Goal: Task Accomplishment & Management: Manage account settings

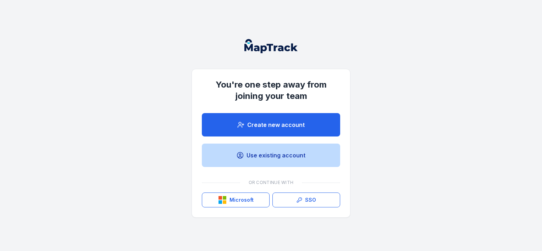
click at [269, 156] on link "Use existing account" at bounding box center [271, 155] width 138 height 23
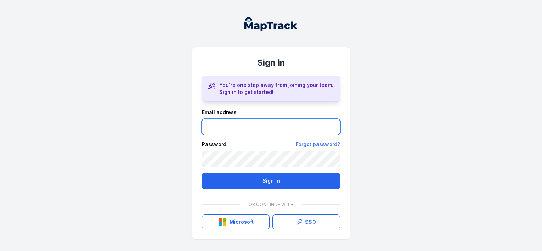
click at [239, 127] on input "email" at bounding box center [271, 127] width 138 height 16
type input "**********"
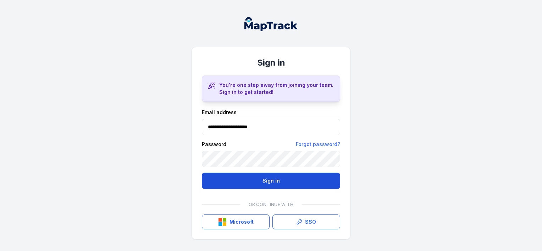
click at [271, 182] on button "Sign in" at bounding box center [271, 181] width 138 height 16
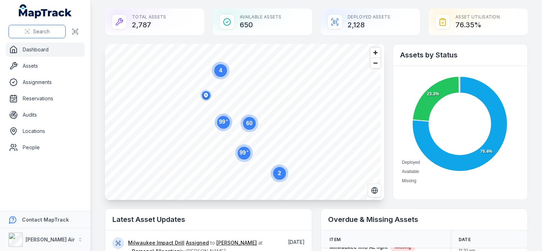
click at [35, 29] on span "Search" at bounding box center [41, 31] width 17 height 7
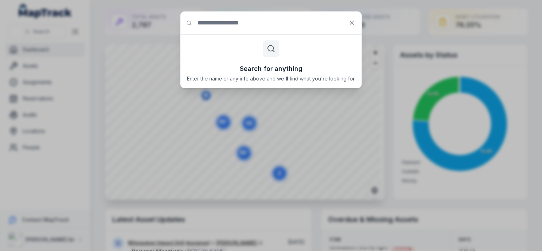
click at [235, 49] on div "Search for anything Enter the name or any info above and we'll find what you're…" at bounding box center [271, 61] width 181 height 53
click at [267, 68] on h3 "Search for anything" at bounding box center [271, 69] width 63 height 10
click at [271, 49] on icon at bounding box center [271, 48] width 9 height 9
click at [273, 71] on h3 "Search for anything" at bounding box center [271, 69] width 63 height 10
click at [257, 70] on h3 "Search for anything" at bounding box center [271, 69] width 63 height 10
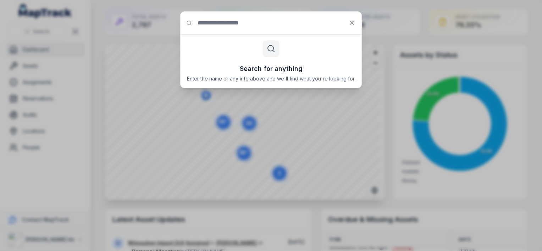
click at [267, 71] on h3 "Search for anything" at bounding box center [271, 69] width 63 height 10
click at [271, 49] on icon at bounding box center [271, 48] width 9 height 9
click at [229, 24] on input "Search for anything" at bounding box center [271, 23] width 181 height 23
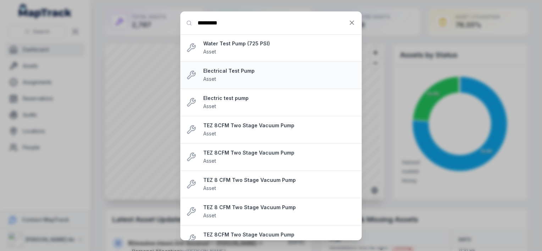
type input "*********"
click at [230, 72] on strong "Electrical Test Pump" at bounding box center [279, 70] width 153 height 7
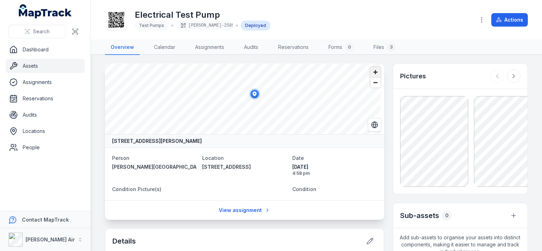
click at [372, 72] on span "Zoom in" at bounding box center [375, 72] width 10 height 10
click at [372, 70] on span "Zoom in" at bounding box center [375, 72] width 10 height 10
click at [370, 83] on span "Zoom out" at bounding box center [375, 83] width 10 height 10
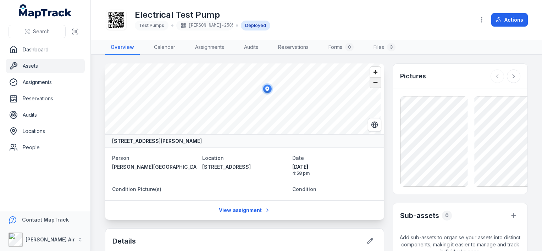
click at [370, 83] on span "Zoom out" at bounding box center [375, 83] width 10 height 10
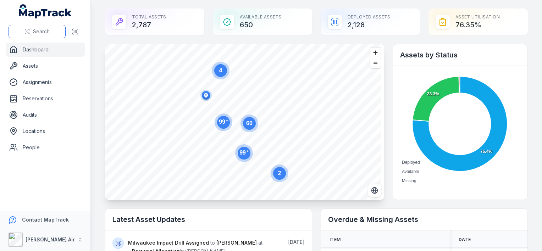
click at [34, 29] on span "Search" at bounding box center [41, 31] width 17 height 7
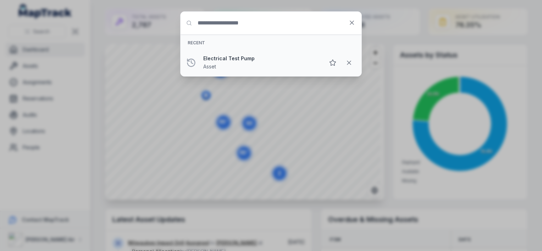
click at [230, 59] on strong "Electrical Test Pump" at bounding box center [261, 58] width 116 height 7
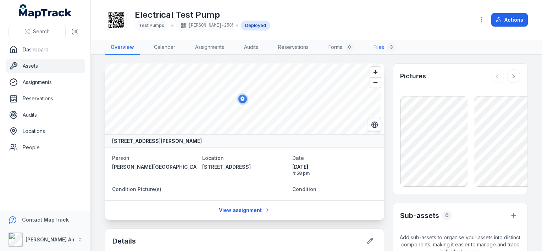
click at [381, 48] on link "Files 3" at bounding box center [384, 47] width 33 height 15
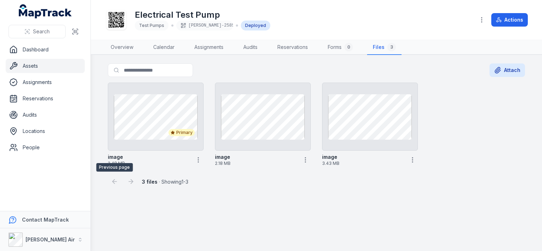
click at [112, 181] on div at bounding box center [114, 181] width 13 height 13
click at [115, 181] on div at bounding box center [114, 181] width 13 height 13
click at [37, 32] on span "Search" at bounding box center [41, 31] width 17 height 7
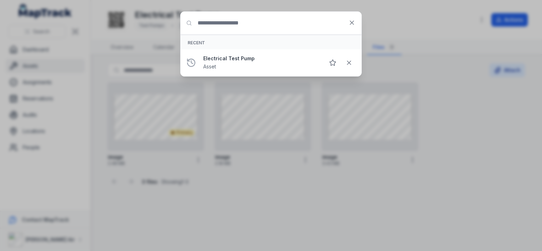
click at [212, 23] on input "Search for anything" at bounding box center [271, 23] width 181 height 23
type input "*********"
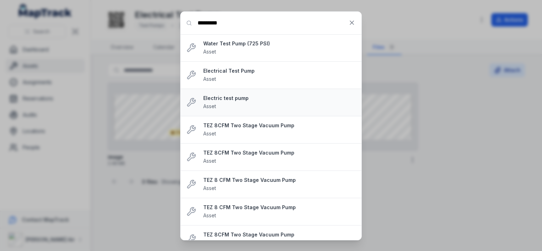
click at [226, 100] on strong "Electric test pump" at bounding box center [279, 98] width 153 height 7
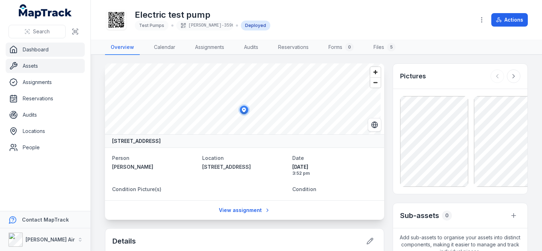
click at [32, 50] on link "Dashboard" at bounding box center [45, 50] width 79 height 14
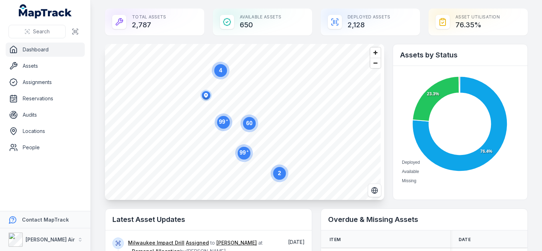
click at [46, 12] on icon "MapTrack" at bounding box center [45, 11] width 53 height 14
